Goal: Task Accomplishment & Management: Complete application form

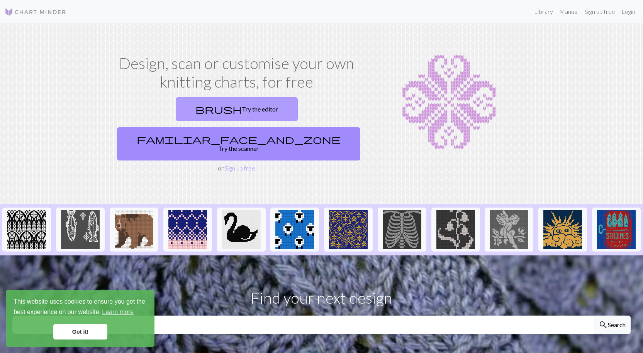
click at [182, 112] on link "brush Try the editor" at bounding box center [237, 109] width 122 height 24
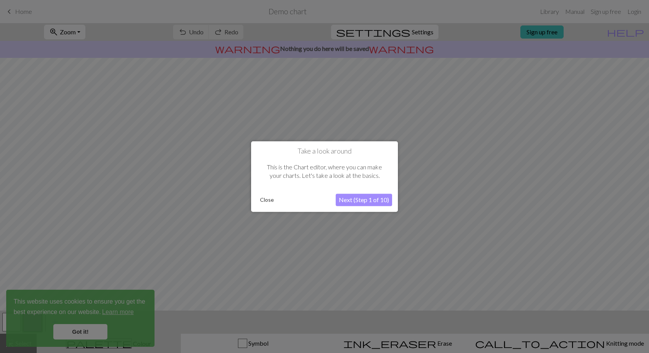
click at [268, 199] on button "Close" at bounding box center [267, 200] width 20 height 12
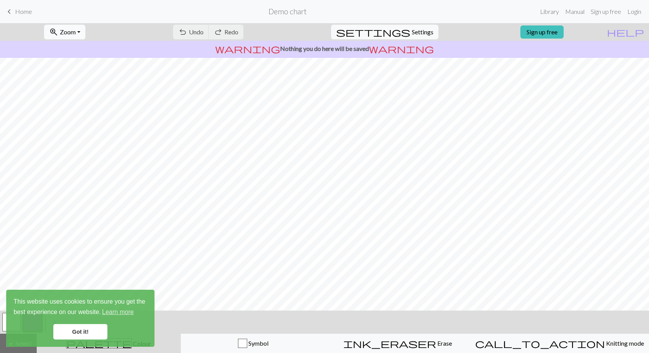
click at [76, 33] on span "Zoom" at bounding box center [68, 31] width 16 height 7
click at [436, 342] on span "Erase" at bounding box center [444, 343] width 16 height 7
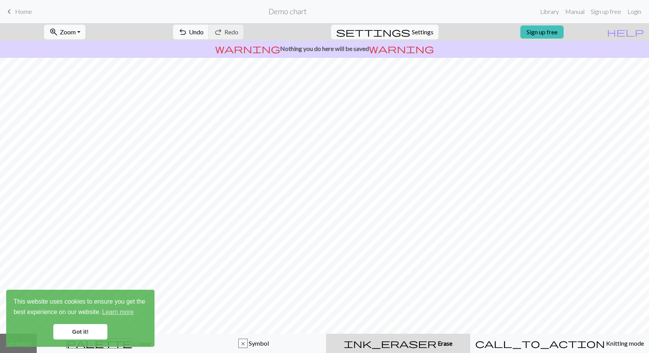
click at [14, 16] on link "keyboard_arrow_left Home" at bounding box center [18, 11] width 27 height 13
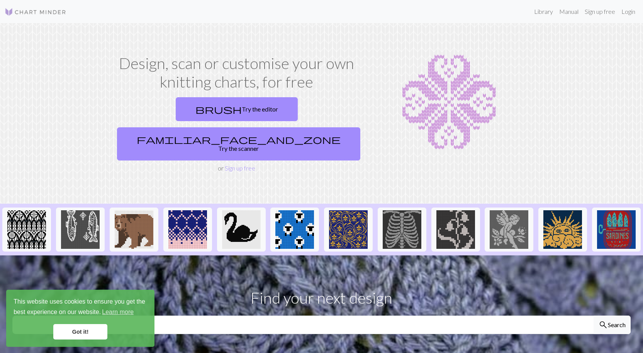
click at [88, 339] on link "Got it!" at bounding box center [80, 331] width 54 height 15
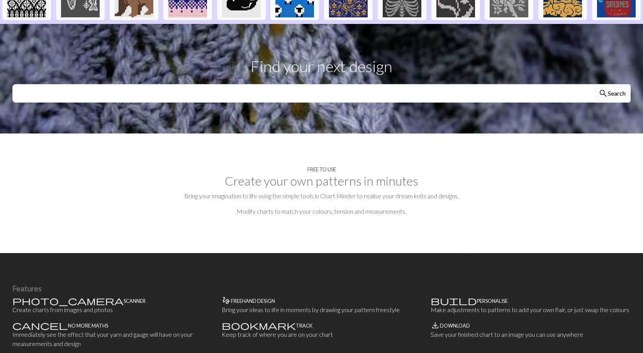
scroll to position [39, 0]
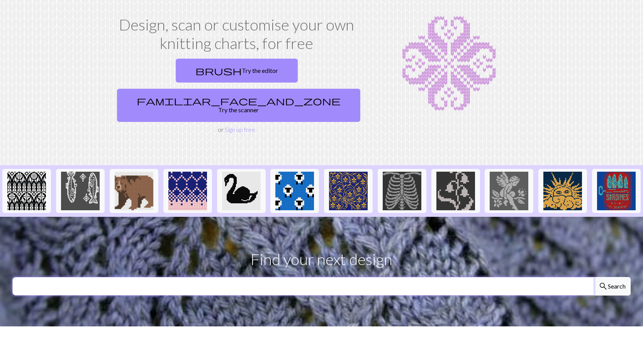
click at [216, 277] on input "text" at bounding box center [303, 286] width 582 height 19
type input "ribon"
click at [594, 277] on button "search Search" at bounding box center [612, 286] width 37 height 19
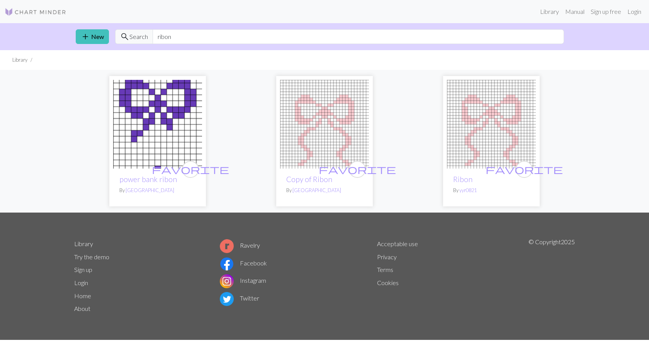
click at [19, 13] on img at bounding box center [36, 11] width 62 height 9
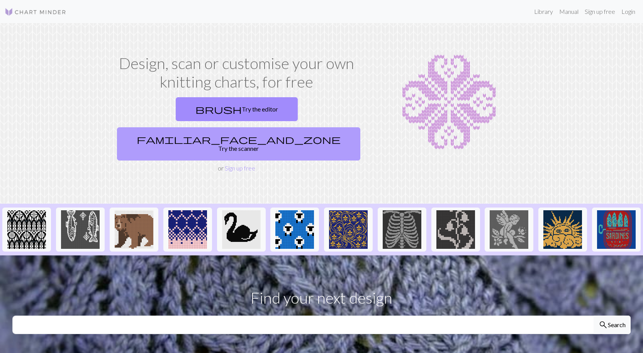
click at [294, 127] on link "familiar_face_and_zone Try the scanner" at bounding box center [238, 143] width 243 height 33
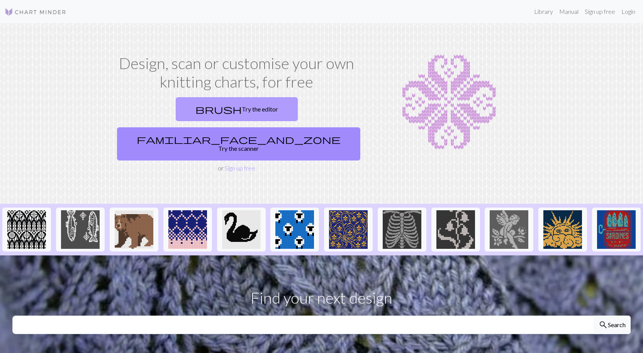
click at [176, 112] on link "brush Try the editor" at bounding box center [237, 109] width 122 height 24
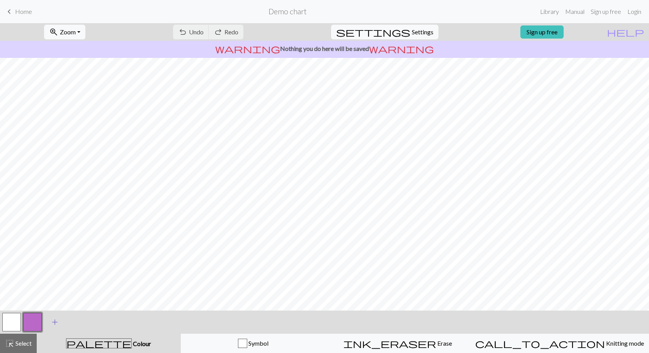
click at [54, 324] on span "add" at bounding box center [54, 322] width 9 height 11
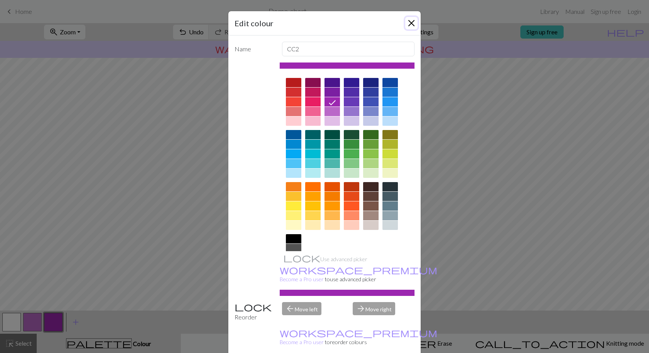
click at [409, 20] on button "Close" at bounding box center [411, 23] width 12 height 12
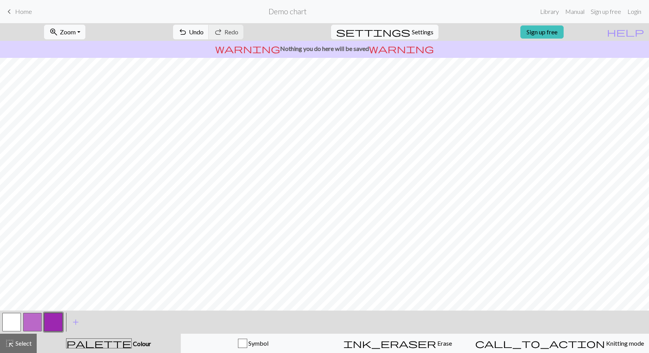
drag, startPoint x: 59, startPoint y: 326, endPoint x: 48, endPoint y: 326, distance: 10.8
click at [48, 326] on button "button" at bounding box center [53, 322] width 19 height 19
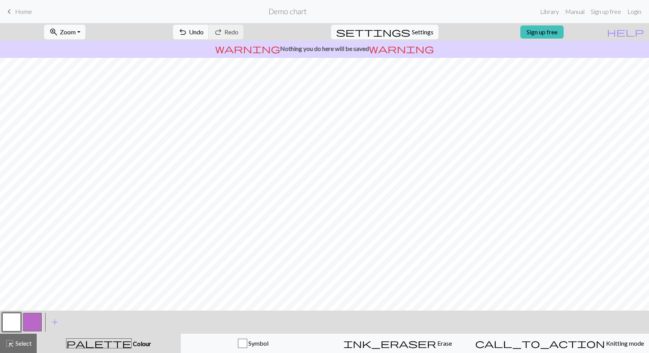
click at [32, 325] on button "button" at bounding box center [32, 322] width 19 height 19
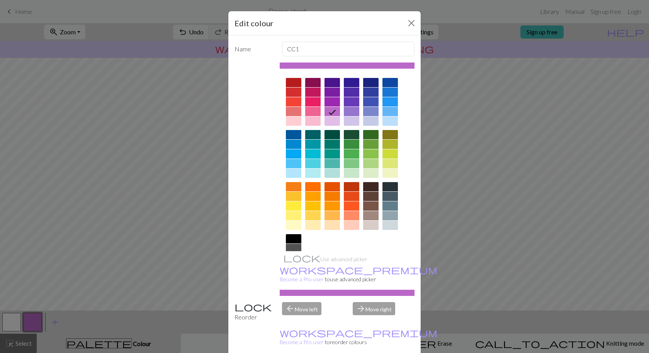
scroll to position [40, 0]
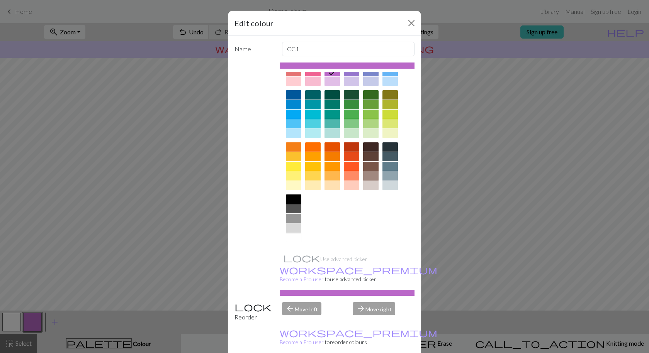
click at [367, 178] on div at bounding box center [370, 175] width 15 height 9
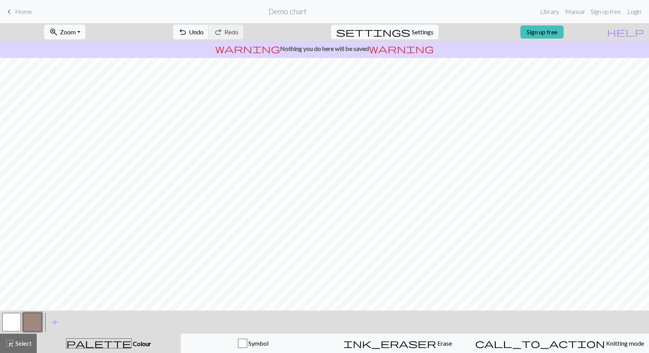
click at [33, 318] on button "button" at bounding box center [32, 322] width 19 height 19
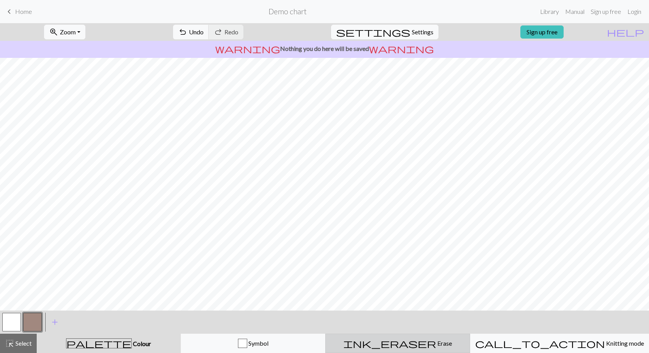
click at [425, 348] on div "ink_eraser Erase Erase" at bounding box center [397, 343] width 135 height 9
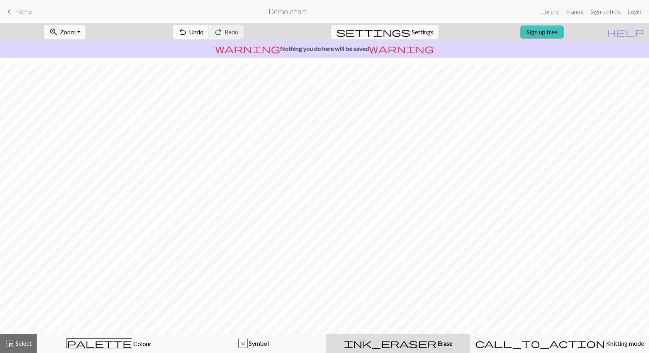
scroll to position [0, 0]
click at [17, 342] on span "Select" at bounding box center [22, 343] width 17 height 7
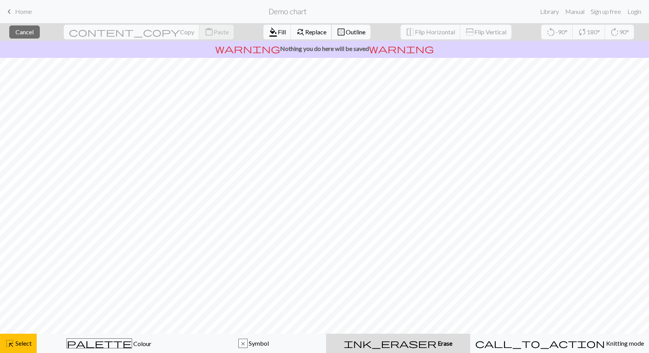
click at [305, 31] on span "Replace" at bounding box center [315, 31] width 21 height 7
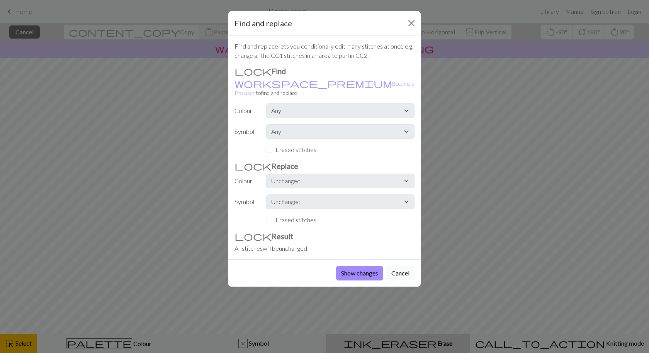
click at [402, 268] on button "Cancel" at bounding box center [400, 273] width 28 height 15
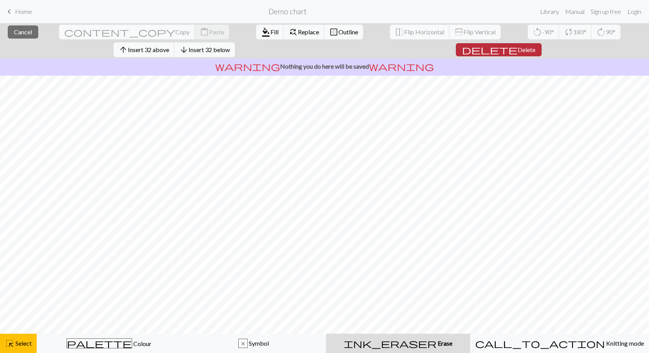
click at [535, 46] on span "Delete" at bounding box center [527, 49] width 18 height 7
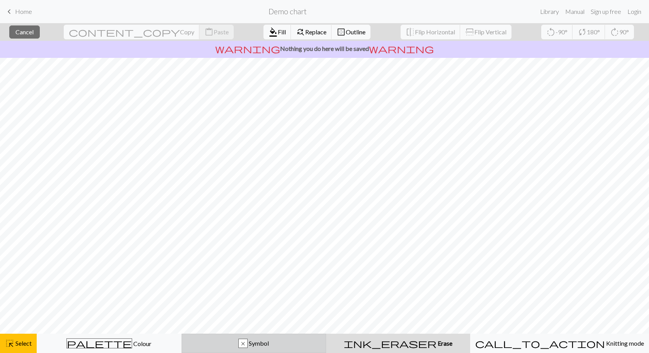
click at [287, 351] on button "x Symbol" at bounding box center [254, 343] width 145 height 19
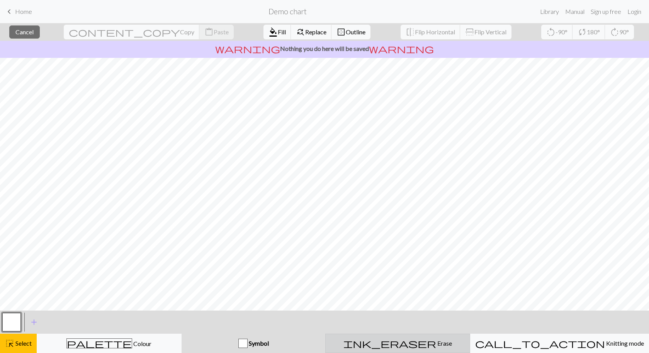
click at [399, 346] on div "ink_eraser Erase Erase" at bounding box center [397, 343] width 135 height 9
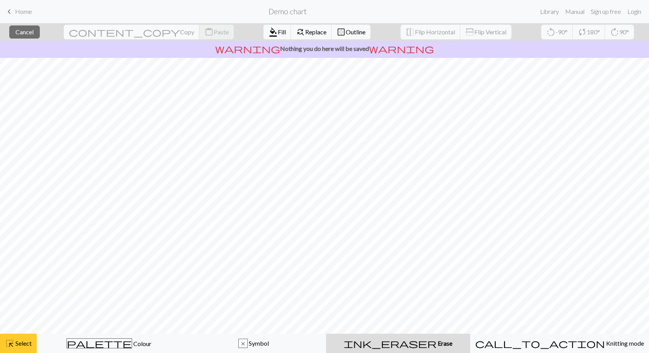
click at [24, 344] on span "Select" at bounding box center [22, 343] width 17 height 7
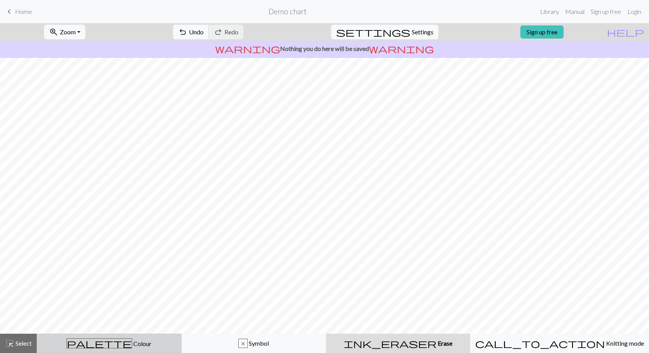
click at [132, 342] on span "Colour" at bounding box center [141, 343] width 19 height 7
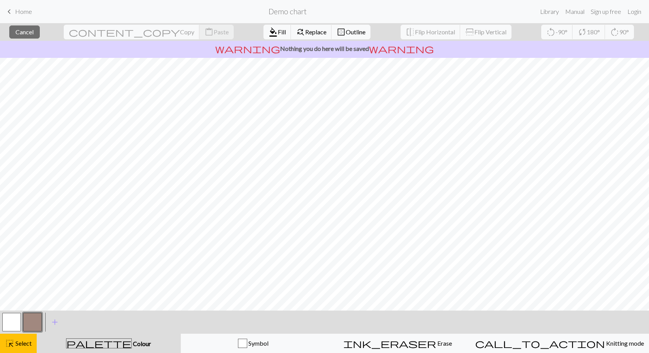
click at [88, 344] on div "palette Colour Colour" at bounding box center [108, 344] width 135 height 10
click at [346, 31] on span "Outline" at bounding box center [356, 31] width 20 height 7
click at [415, 29] on span "Flip Horizontal" at bounding box center [435, 31] width 40 height 7
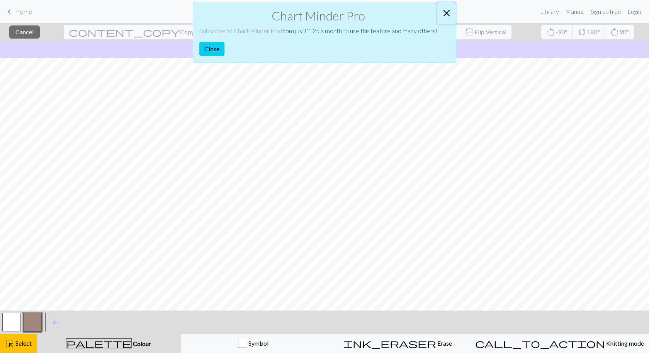
click at [446, 12] on button "Close" at bounding box center [446, 13] width 19 height 22
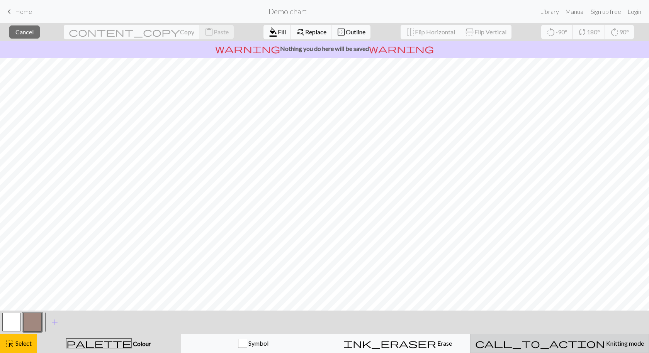
click at [578, 337] on button "call_to_action Knitting mode Knitting mode" at bounding box center [559, 343] width 179 height 19
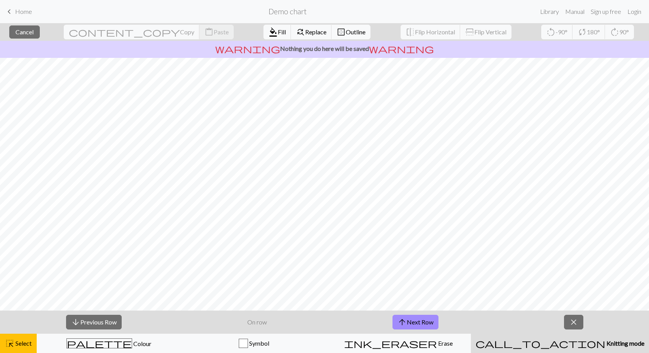
click at [605, 341] on span "Knitting mode" at bounding box center [624, 343] width 39 height 7
click at [574, 328] on button "close" at bounding box center [573, 322] width 19 height 15
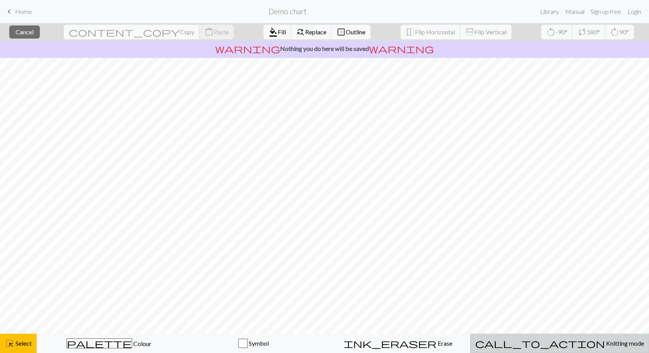
click at [605, 344] on span "Knitting mode" at bounding box center [624, 343] width 39 height 7
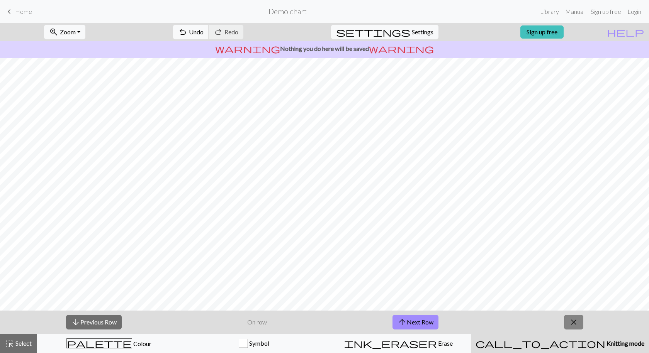
click at [576, 324] on span "close" at bounding box center [573, 322] width 9 height 11
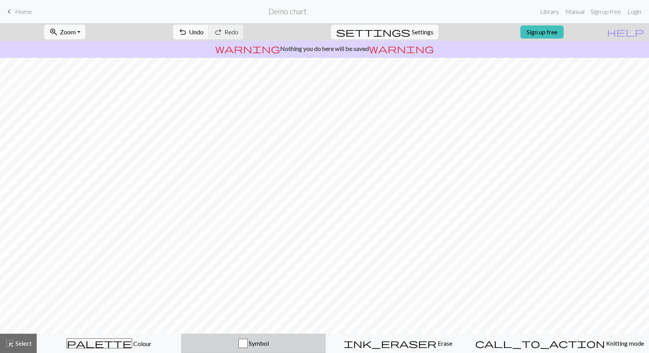
click at [269, 344] on span "Symbol" at bounding box center [258, 343] width 21 height 7
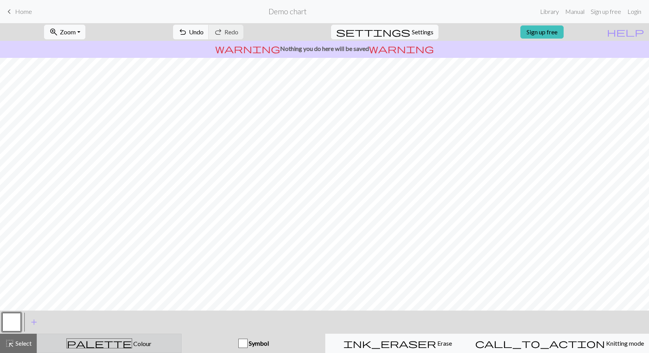
click at [152, 345] on div "palette Colour Colour" at bounding box center [109, 344] width 135 height 10
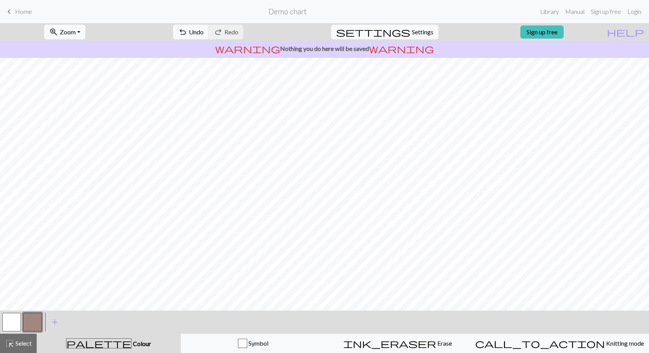
click at [25, 14] on span "Home" at bounding box center [23, 11] width 17 height 7
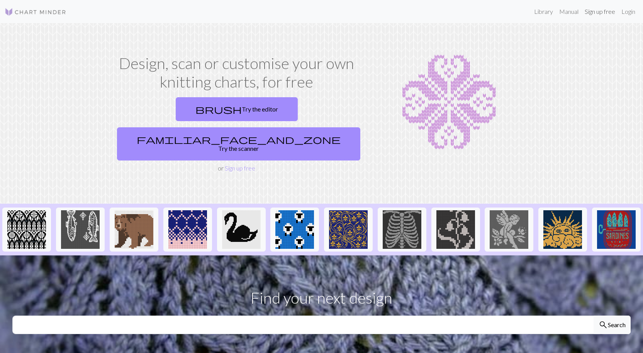
click at [611, 12] on link "Sign up free" at bounding box center [600, 11] width 37 height 15
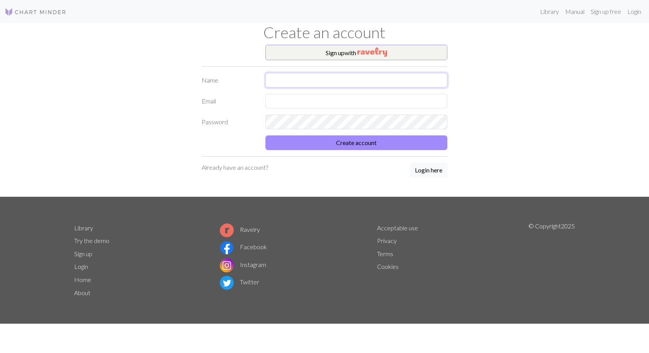
click at [314, 81] on input "text" at bounding box center [356, 80] width 182 height 15
type input "[PERSON_NAME]"
click at [313, 103] on input "text" at bounding box center [356, 101] width 182 height 15
type input "ㅣ"
type input "[EMAIL_ADDRESS][DOMAIN_NAME]"
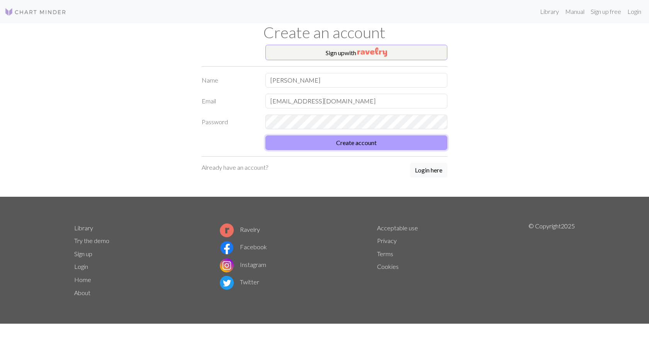
click at [341, 143] on button "Create account" at bounding box center [356, 143] width 182 height 15
click at [332, 144] on button "Create account" at bounding box center [356, 143] width 182 height 15
click at [408, 143] on button "Create account" at bounding box center [356, 143] width 182 height 15
click at [408, 142] on button "Create account" at bounding box center [356, 143] width 182 height 15
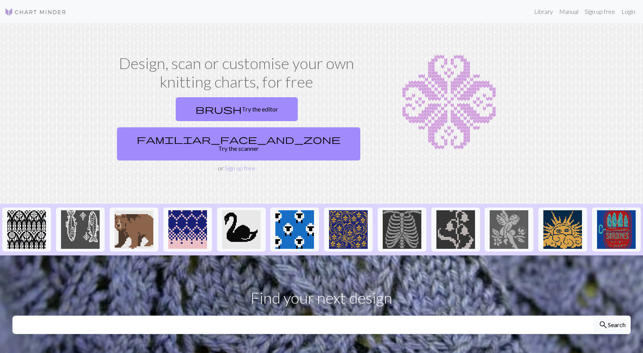
scroll to position [193, 0]
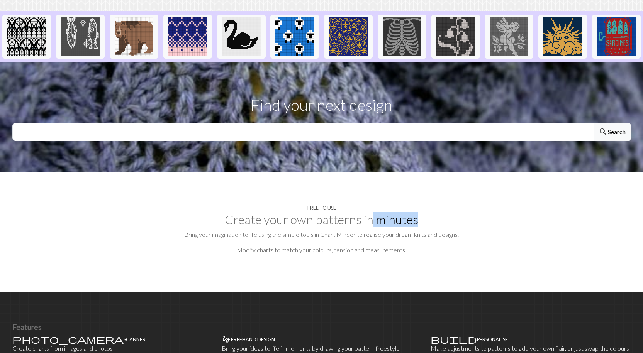
drag, startPoint x: 373, startPoint y: 207, endPoint x: 438, endPoint y: 205, distance: 64.5
click at [438, 212] on h2 "Create your own patterns in minutes" at bounding box center [321, 219] width 618 height 15
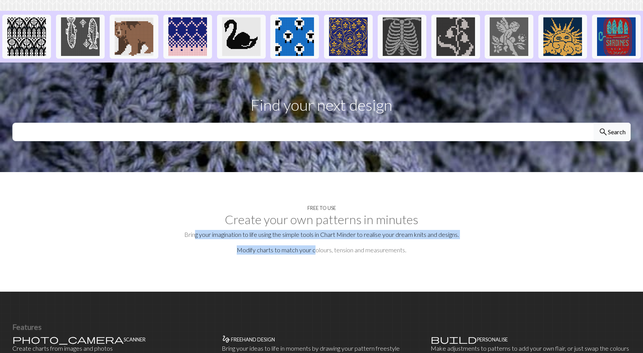
drag, startPoint x: 232, startPoint y: 226, endPoint x: 370, endPoint y: 227, distance: 137.5
click at [357, 229] on section "Free to use Create your own patterns in minutes Bring your imagination to life …" at bounding box center [321, 232] width 643 height 120
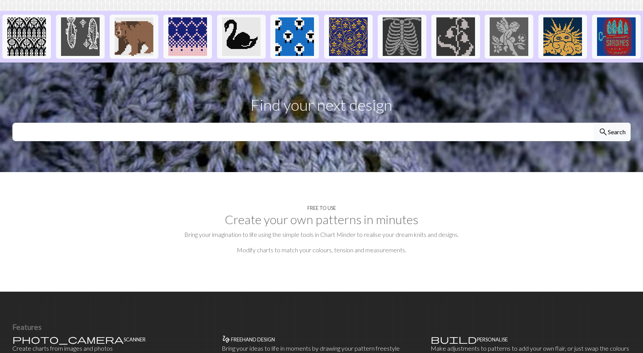
click at [542, 252] on section "Free to use Create your own patterns in minutes Bring your imagination to life …" at bounding box center [321, 232] width 643 height 120
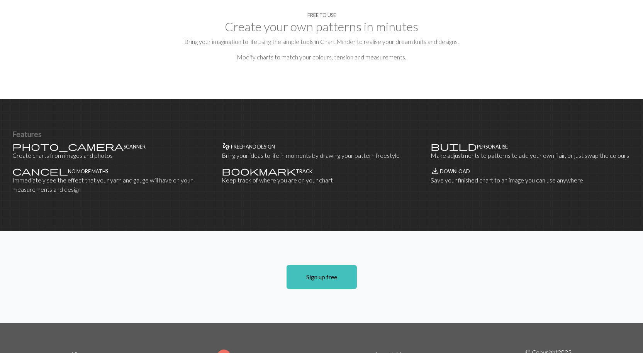
scroll to position [232, 0]
